Goal: Register for event/course

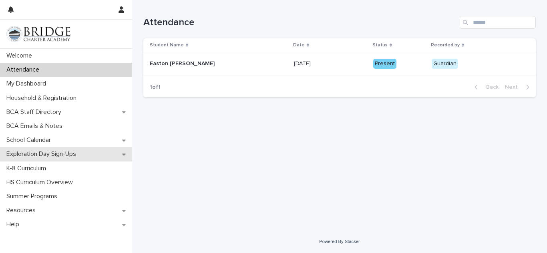
click at [62, 156] on p "Exploration Day Sign-Ups" at bounding box center [42, 155] width 79 height 8
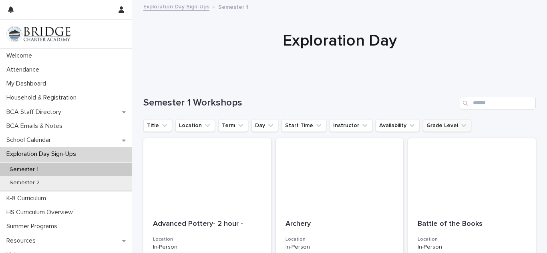
click at [428, 126] on button "Grade Level" at bounding box center [447, 125] width 48 height 13
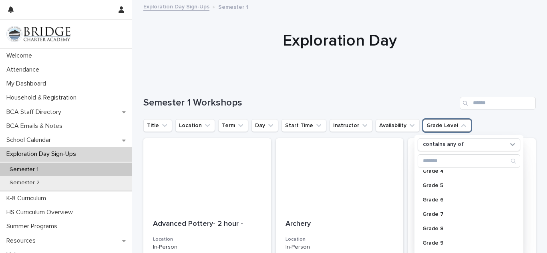
scroll to position [114, 0]
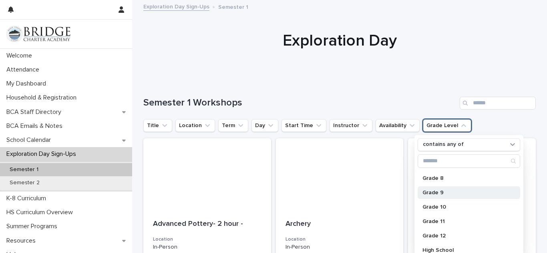
click at [444, 189] on div "Grade 9" at bounding box center [469, 193] width 102 height 13
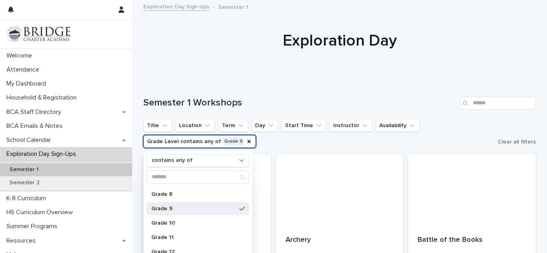
click at [245, 137] on button "Grade Level contains any of Grade 9" at bounding box center [199, 141] width 112 height 13
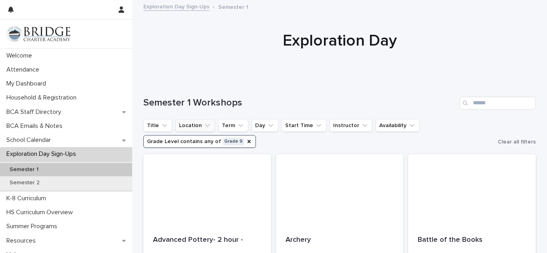
click at [210, 130] on button "Location" at bounding box center [195, 125] width 40 height 13
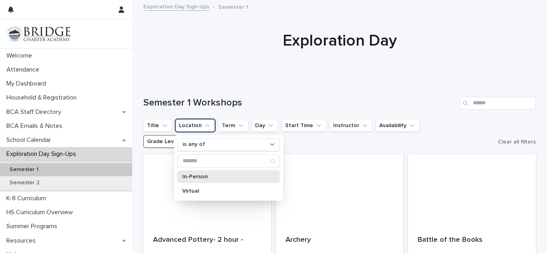
click at [205, 178] on p "In-Person" at bounding box center [224, 177] width 85 height 6
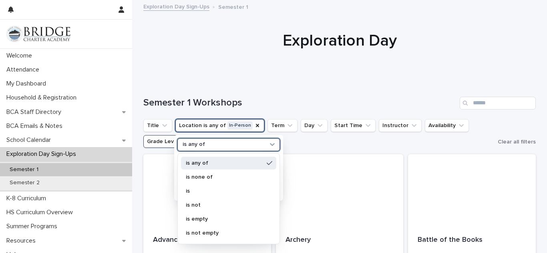
click at [248, 144] on div "is any of" at bounding box center [223, 145] width 88 height 8
click at [211, 193] on p "is" at bounding box center [225, 192] width 78 height 6
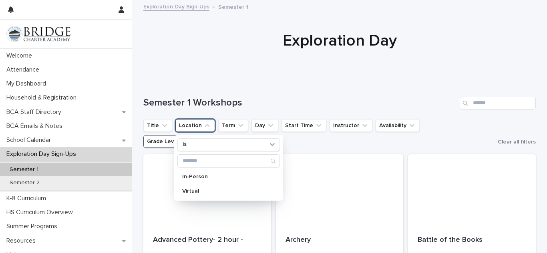
click at [322, 143] on ul "Title Location is In-Person Virtual Term Day Start Time Instructor Availability…" at bounding box center [319, 134] width 354 height 32
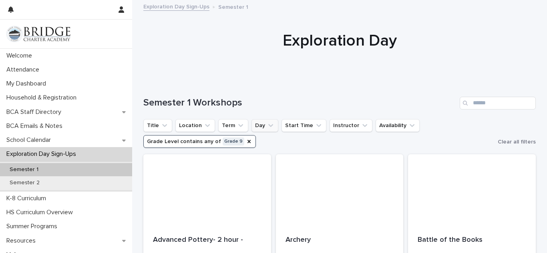
click at [255, 120] on button "Day" at bounding box center [264, 125] width 27 height 13
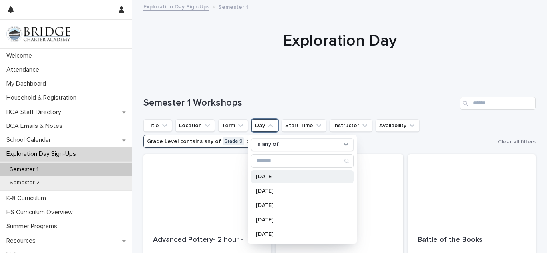
click at [275, 174] on p "[DATE]" at bounding box center [298, 177] width 85 height 6
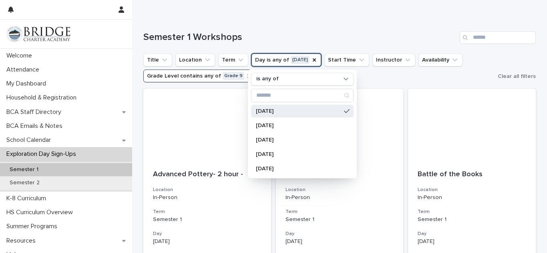
click at [392, 75] on ul "Title Location Term Day is any of [DATE] is any of [DATE] [DATE] [DATE] [DATE] …" at bounding box center [319, 68] width 354 height 32
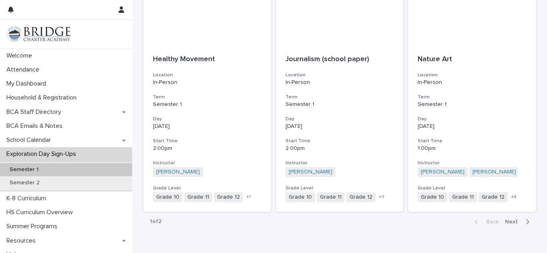
scroll to position [961, 0]
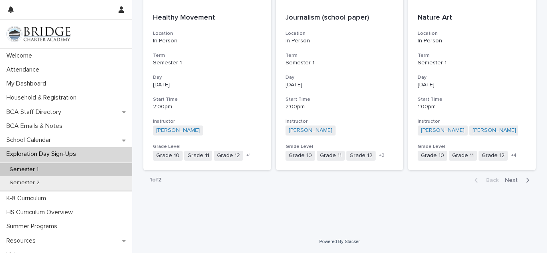
click at [510, 179] on span "Next" at bounding box center [514, 181] width 18 height 6
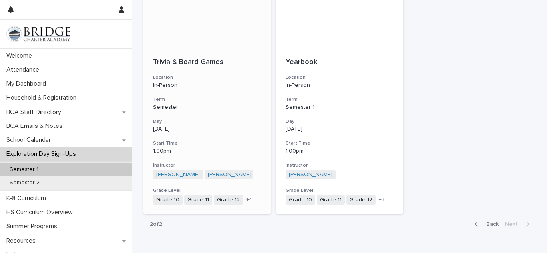
scroll to position [222, 0]
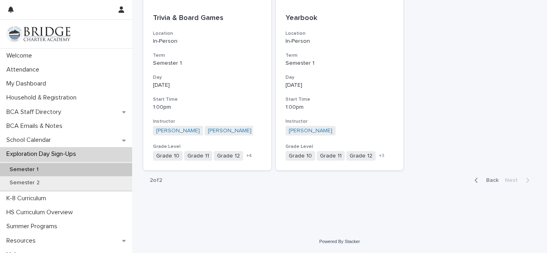
click at [480, 182] on div "button" at bounding box center [477, 180] width 7 height 7
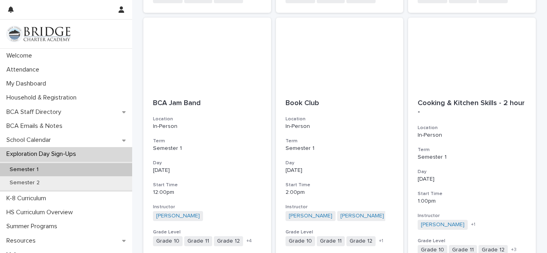
scroll to position [370, 0]
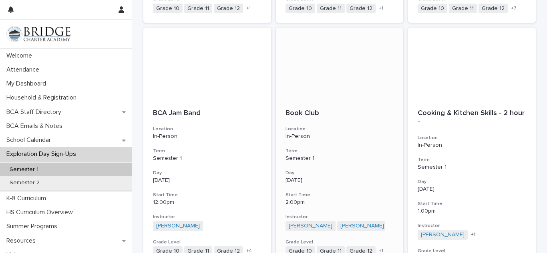
click at [348, 102] on div "Book Club Location In-Person Term Semester 1 Day [DATE] Start Time 2:00pm Instr…" at bounding box center [340, 183] width 128 height 167
